Goal: Find contact information: Find contact information

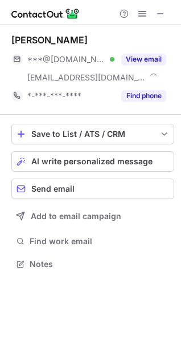
scroll to position [256, 181]
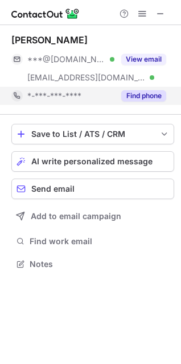
click at [145, 97] on button "Find phone" at bounding box center [144, 95] width 45 height 11
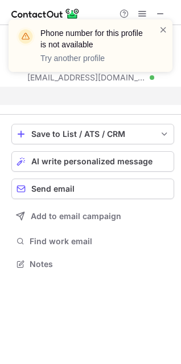
scroll to position [238, 181]
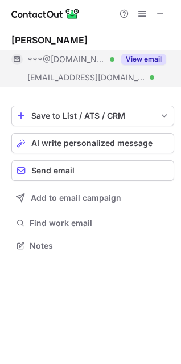
click at [150, 58] on button "View email" at bounding box center [144, 59] width 45 height 11
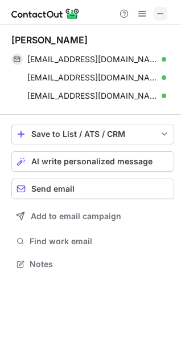
click at [160, 15] on span at bounding box center [160, 13] width 9 height 9
